Goal: Transaction & Acquisition: Obtain resource

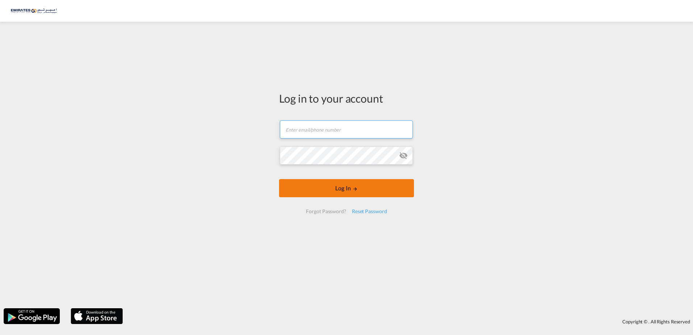
type input "[EMAIL_ADDRESS][DOMAIN_NAME]"
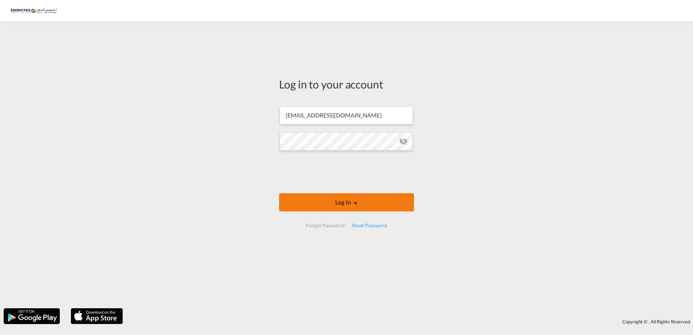
click at [350, 206] on button "Log In" at bounding box center [346, 202] width 135 height 18
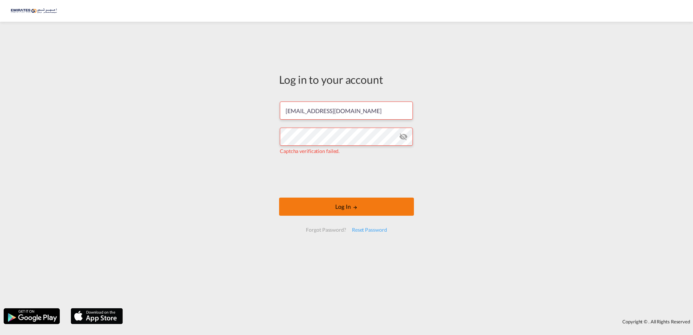
click at [347, 206] on button "Log In" at bounding box center [346, 206] width 135 height 18
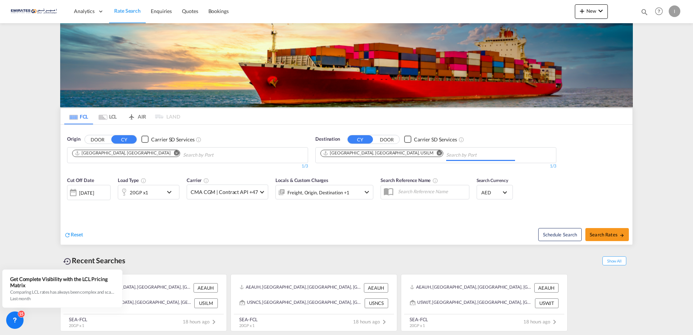
click at [446, 153] on input "Chips input." at bounding box center [480, 155] width 69 height 12
click at [397, 152] on body "Analytics Dashboard Rate Search Enquiries Quotes Bookings" at bounding box center [346, 167] width 693 height 335
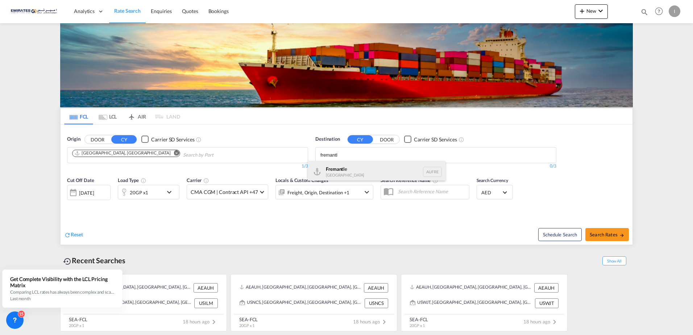
type input "fremantl"
click at [350, 171] on div "Fremantl e [GEOGRAPHIC_DATA] AUFRE" at bounding box center [377, 172] width 138 height 22
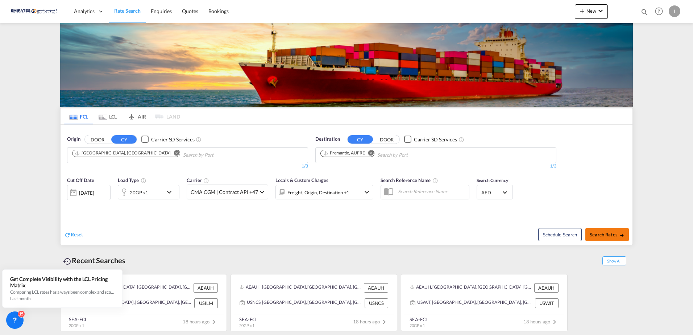
click at [602, 235] on span "Search Rates" at bounding box center [606, 234] width 35 height 6
type input "AEAUH to AUFRE / [DATE]"
